Goal: Task Accomplishment & Management: Manage account settings

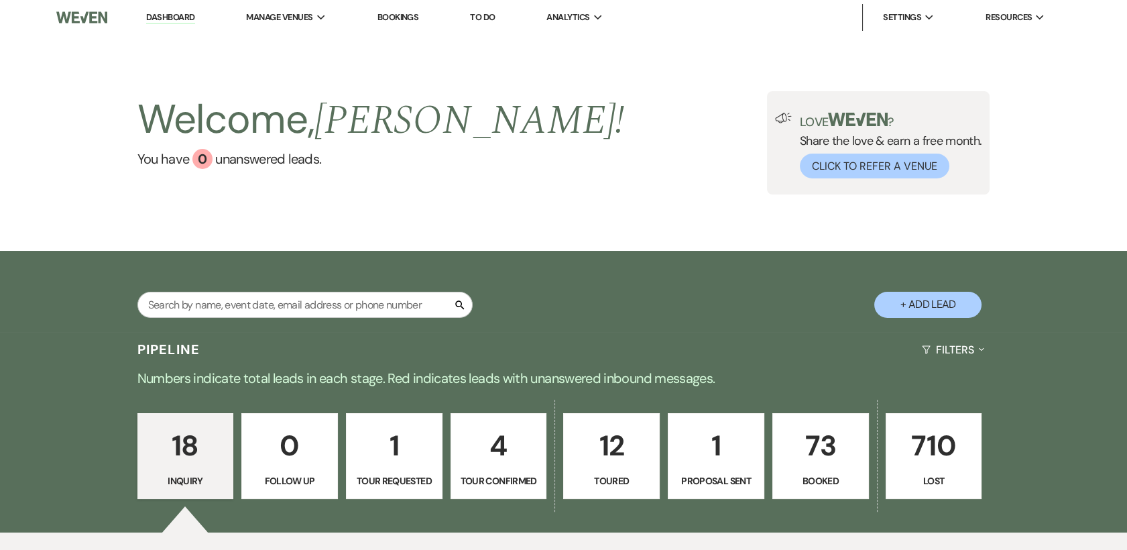
click at [491, 465] on p "4" at bounding box center [498, 445] width 79 height 45
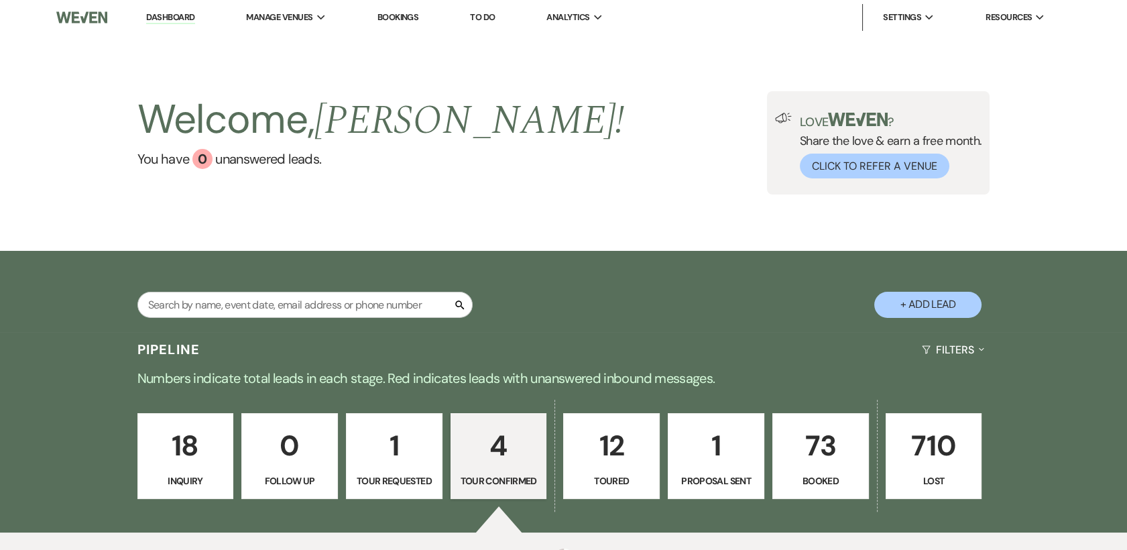
select select "4"
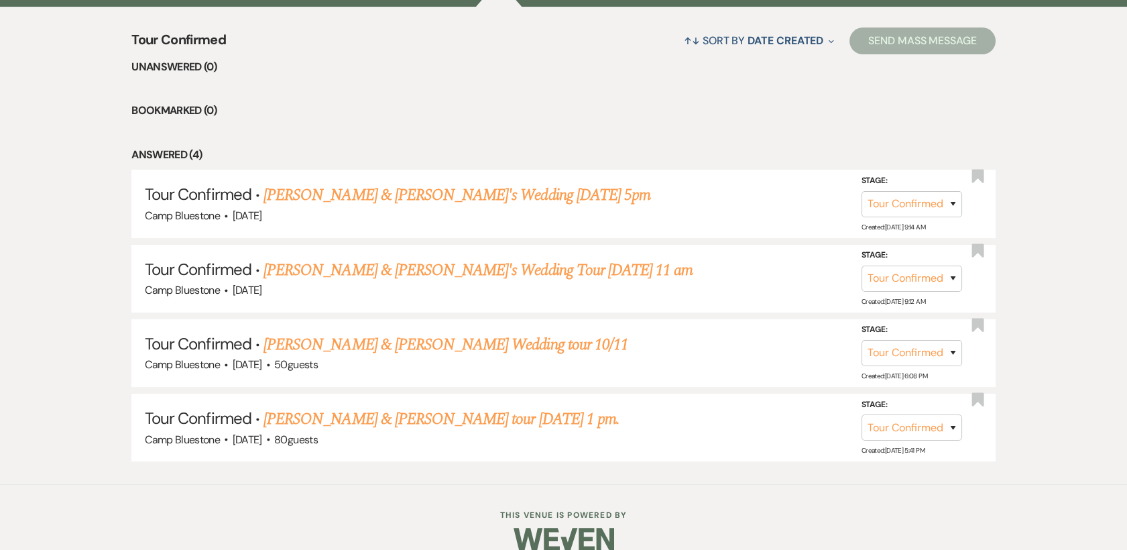
scroll to position [545, 0]
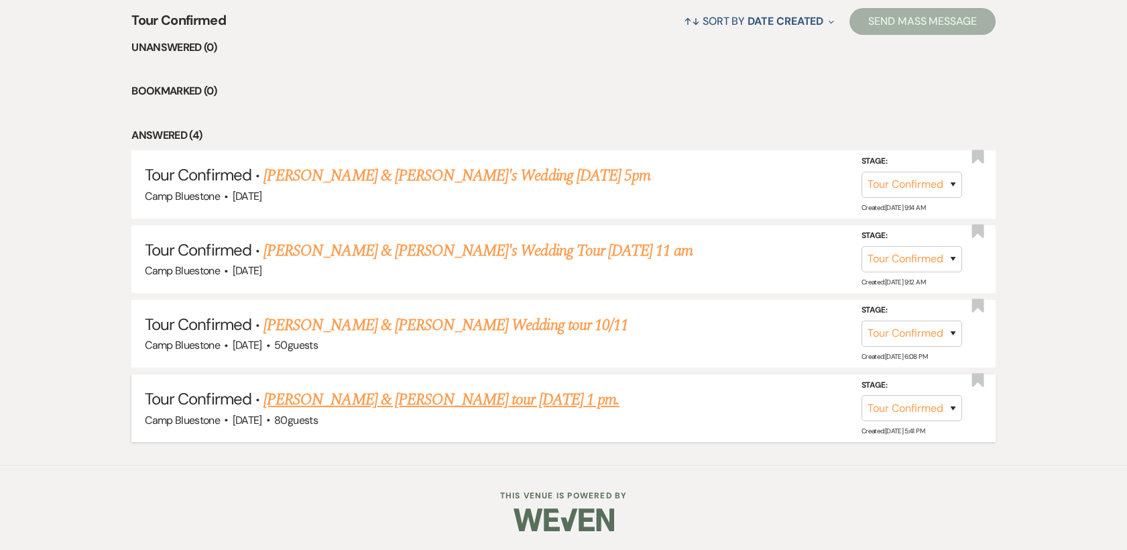
click at [427, 404] on link "[PERSON_NAME] & [PERSON_NAME] tour [DATE] 1 pm." at bounding box center [441, 399] width 356 height 24
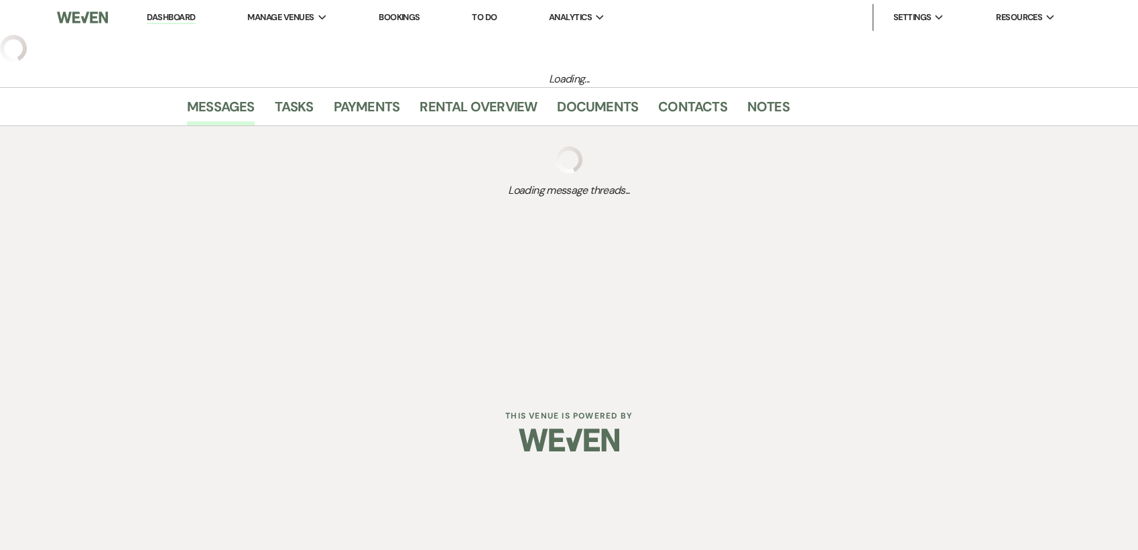
select select "4"
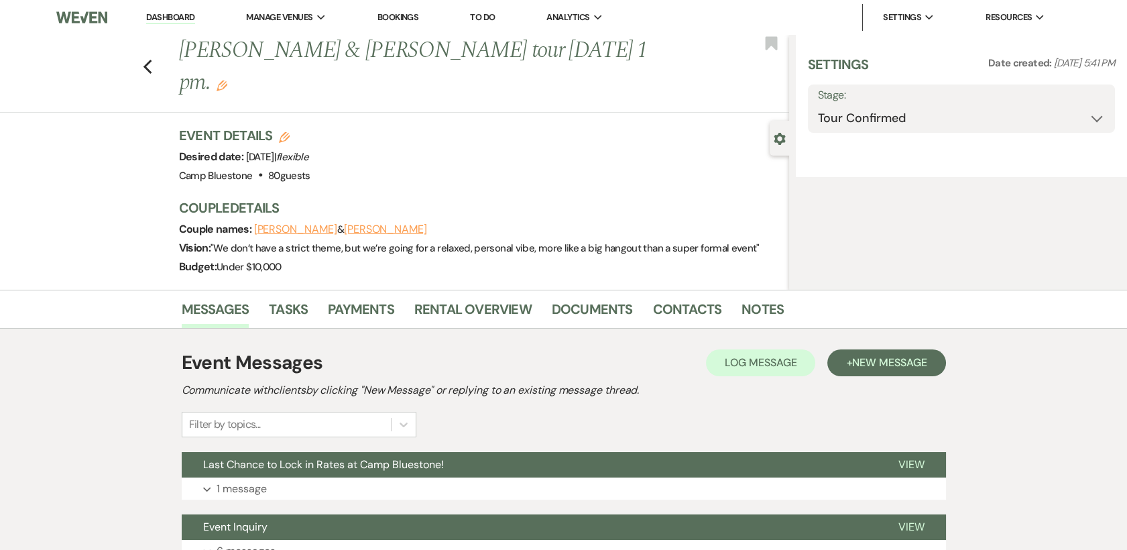
select select "1"
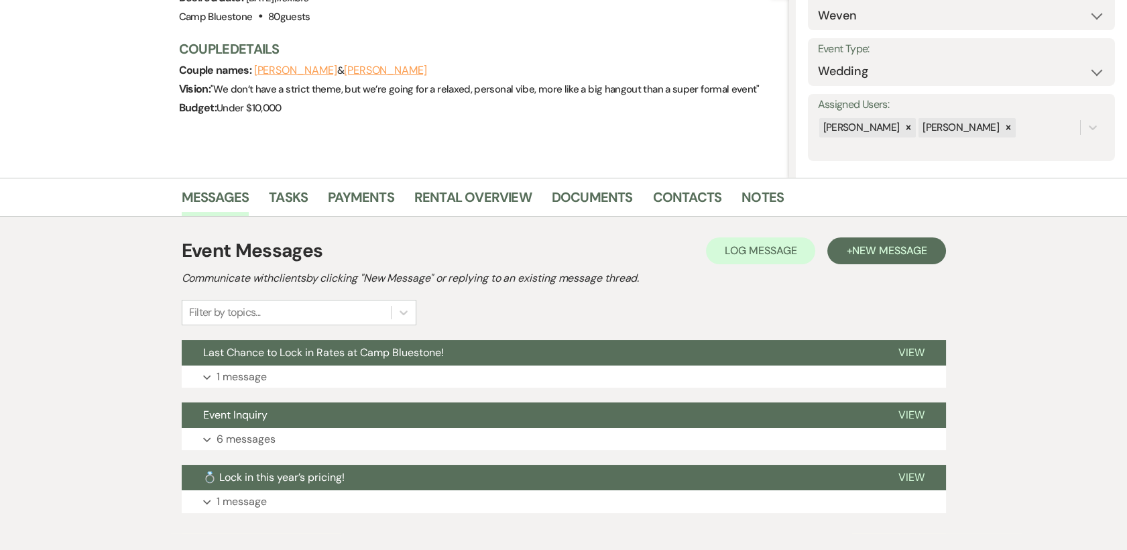
scroll to position [227, 0]
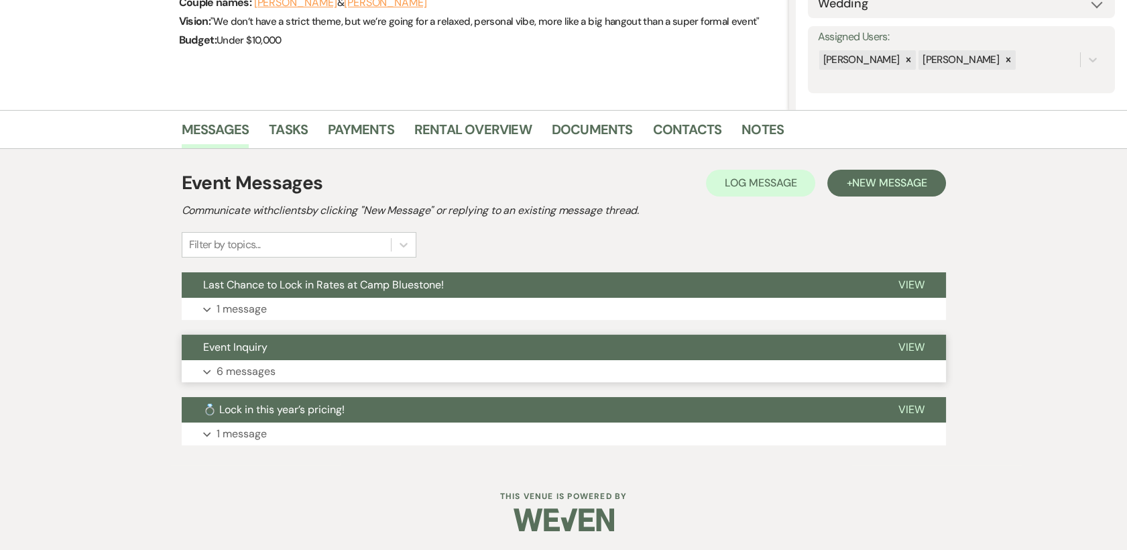
click at [913, 347] on span "View" at bounding box center [911, 347] width 26 height 14
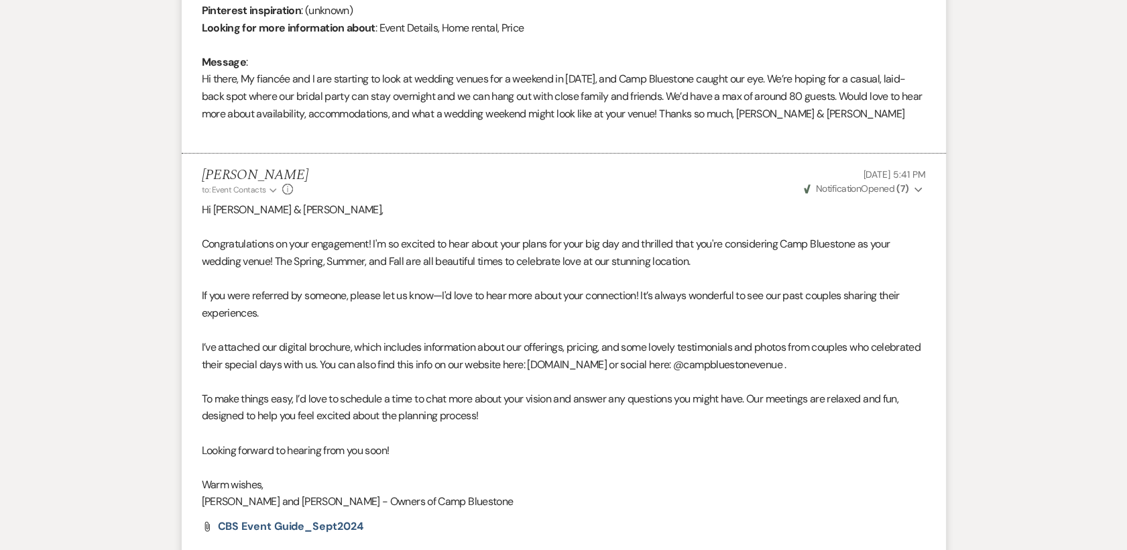
scroll to position [804, 0]
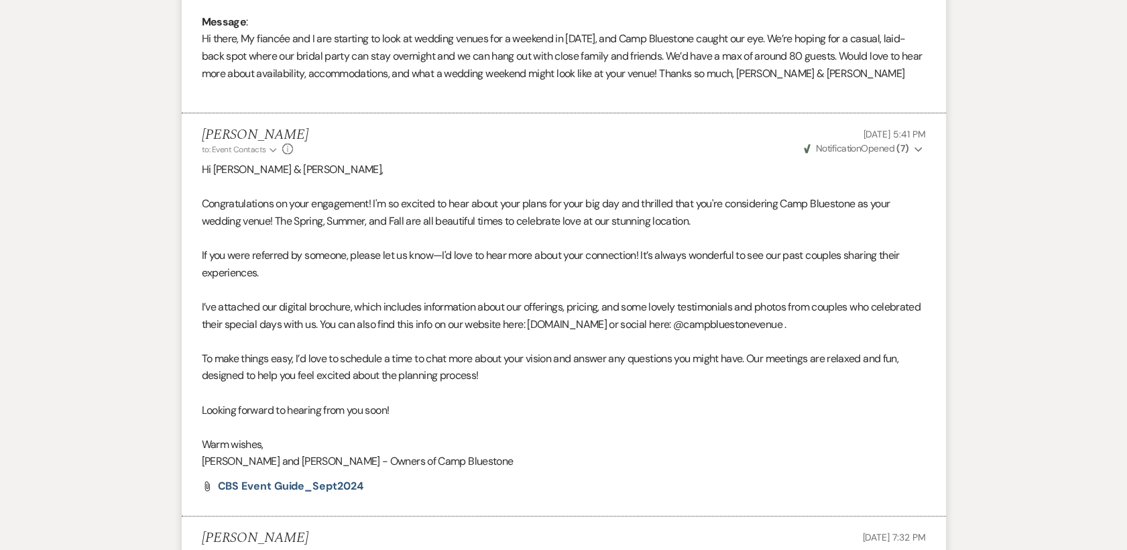
select select "4"
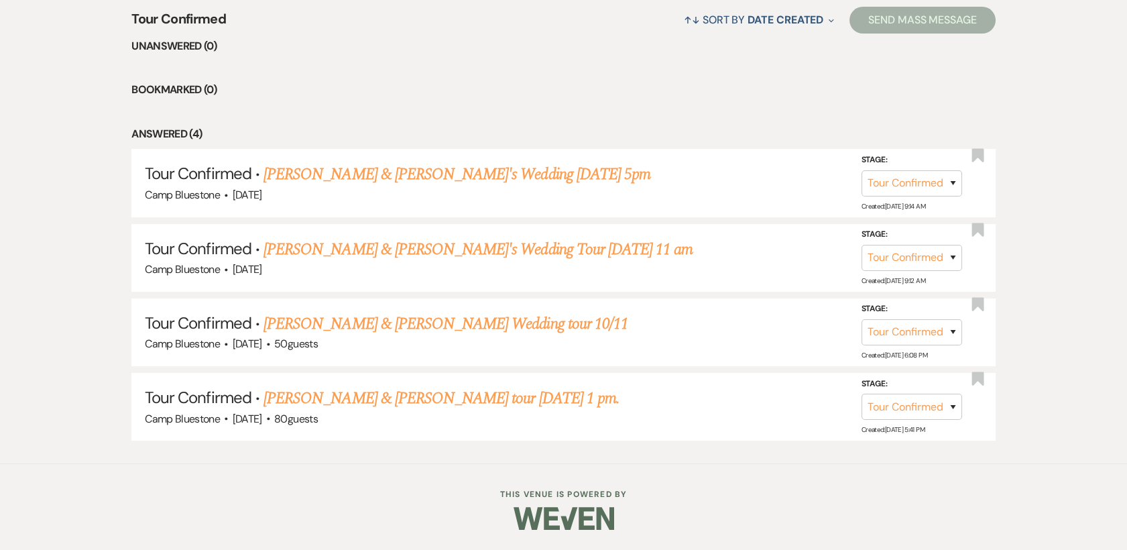
scroll to position [545, 0]
click at [351, 172] on link "[PERSON_NAME] & [PERSON_NAME]'s Wedding [DATE] 5pm" at bounding box center [456, 176] width 387 height 24
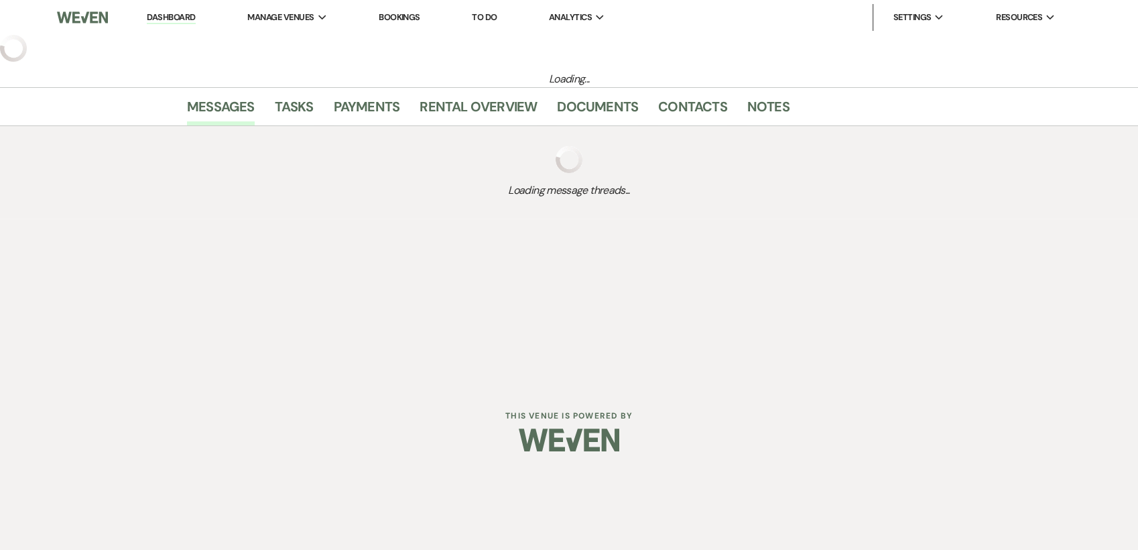
select select "4"
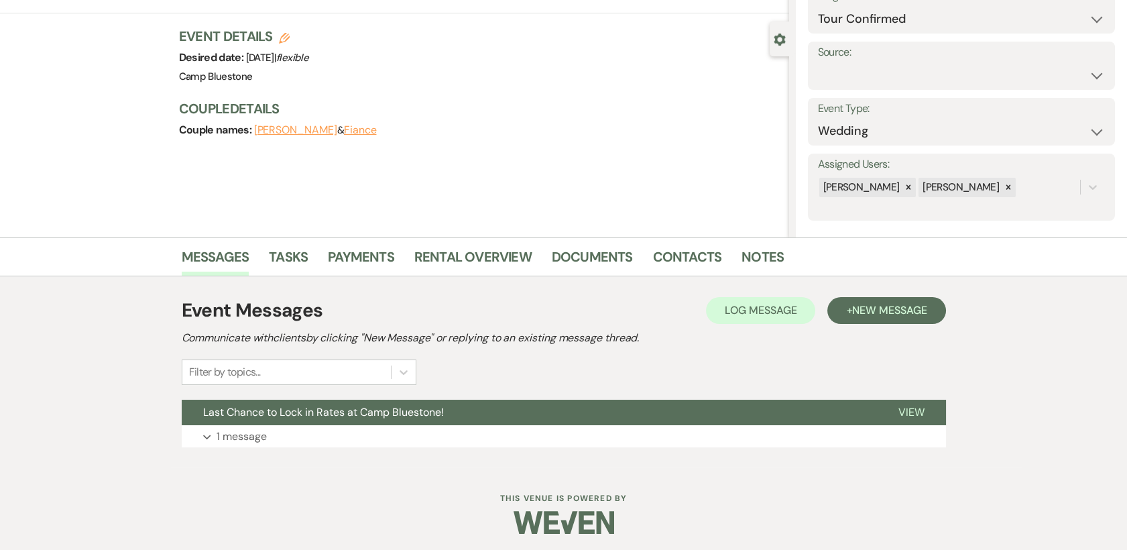
scroll to position [102, 0]
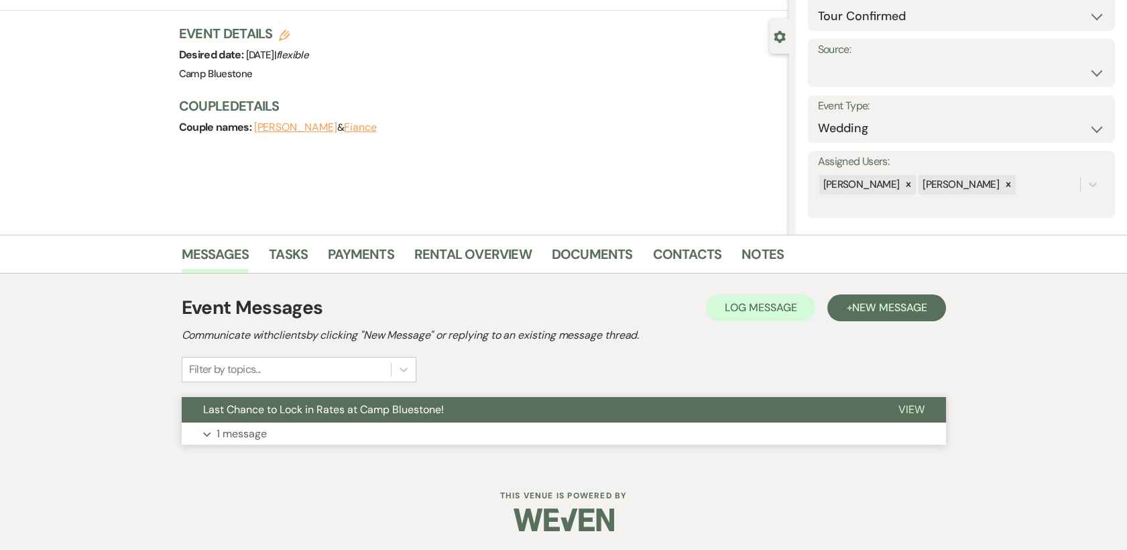
click at [917, 409] on span "View" at bounding box center [911, 409] width 26 height 14
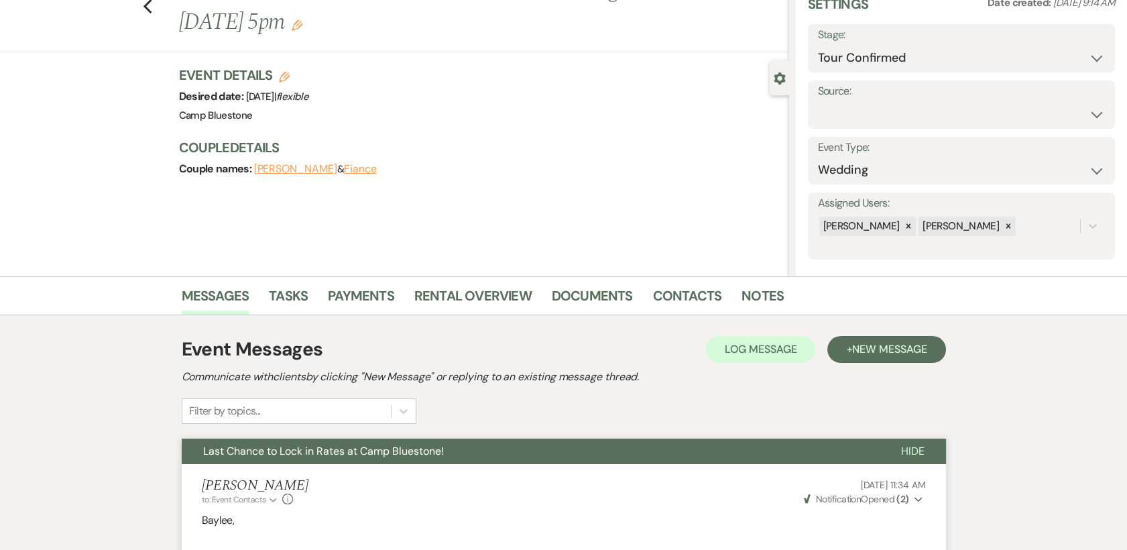
scroll to position [0, 0]
